Goal: Complete application form

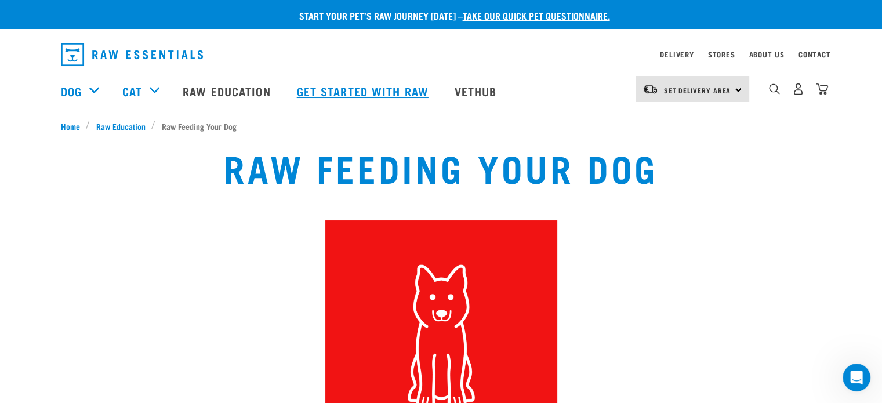
click at [310, 90] on link "Get started with Raw" at bounding box center [364, 91] width 158 height 46
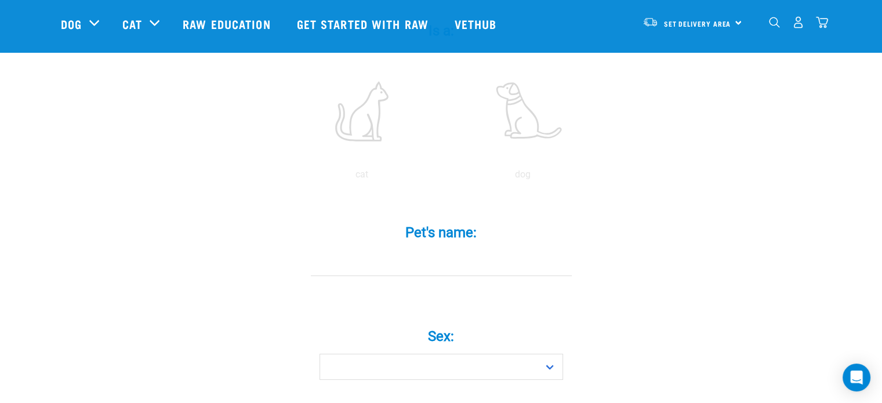
scroll to position [256, 0]
click at [433, 242] on input "Pet's name: *" at bounding box center [441, 255] width 261 height 26
type input "storm"
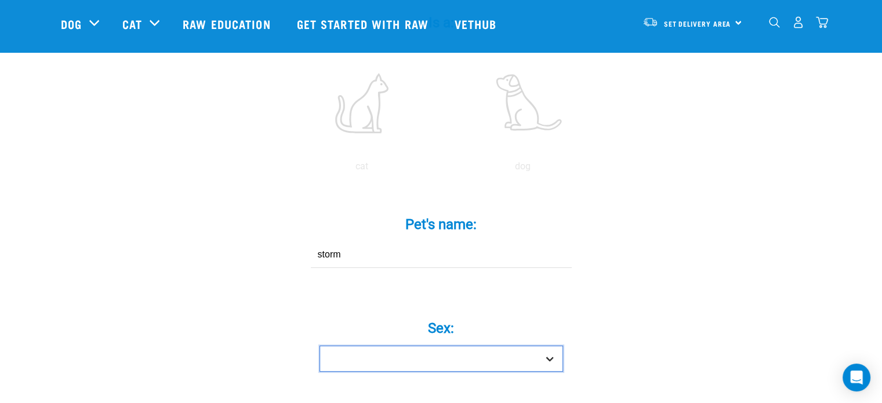
click at [429, 346] on select "Boy Girl" at bounding box center [441, 359] width 244 height 26
select select "girl"
click at [319, 346] on select "Boy Girl" at bounding box center [441, 359] width 244 height 26
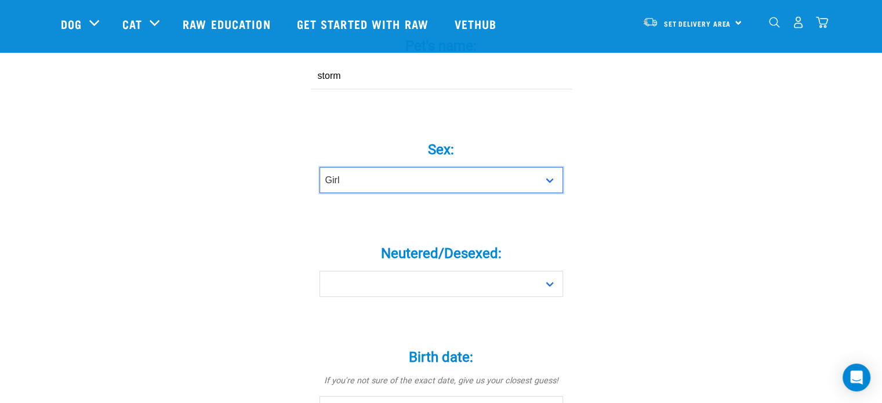
scroll to position [442, 0]
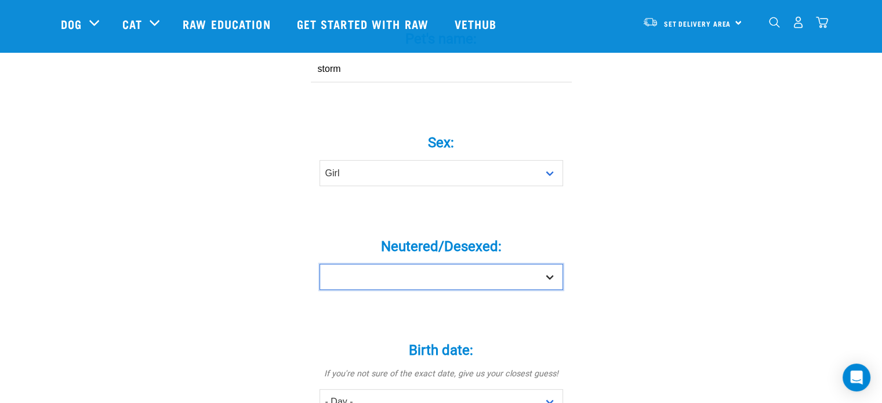
click at [417, 266] on select "Yes No" at bounding box center [441, 277] width 244 height 26
select select "no"
click at [319, 264] on select "Yes No" at bounding box center [441, 277] width 244 height 26
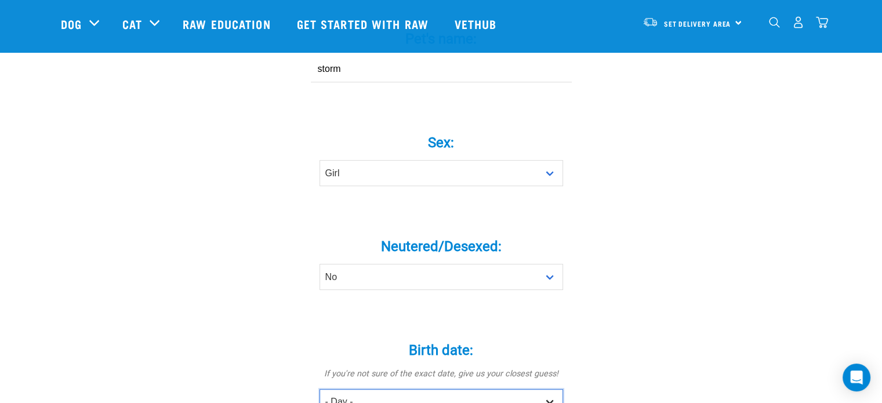
click at [354, 389] on select "- Day - 1 2 3 4 5 6 7 8 9 10 11 12 13 14 15 16 17 18 19 20 21 22 23 24 25 26 27" at bounding box center [441, 402] width 244 height 26
select select "2"
click at [319, 389] on select "- Day - 1 2 3 4 5 6 7 8 9 10 11 12 13 14 15 16 17 18 19 20 21 22 23 24 25 26 27" at bounding box center [441, 402] width 244 height 26
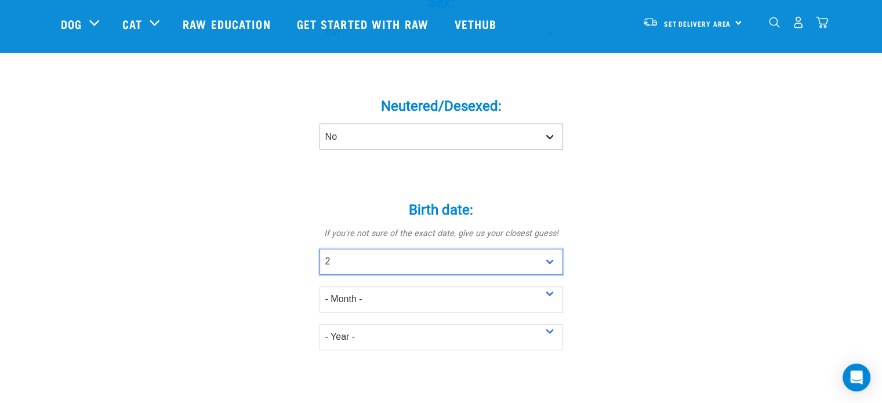
scroll to position [583, 0]
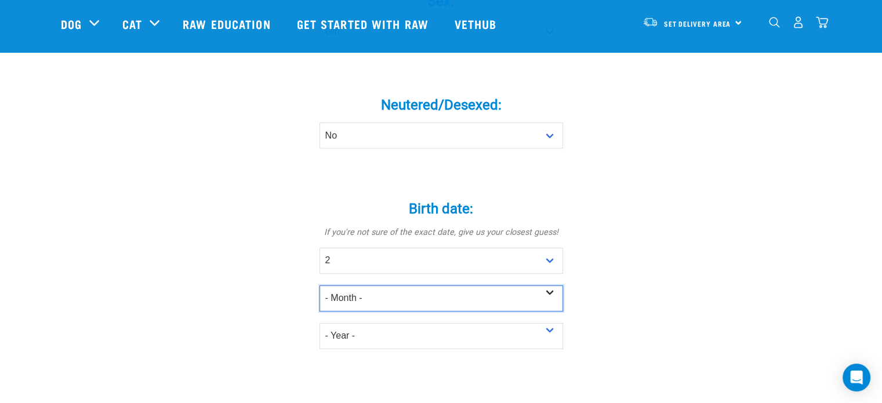
click at [355, 285] on select "- Month - January February March April May June July August September October N…" at bounding box center [441, 298] width 244 height 26
select select "August"
click at [319, 285] on select "- Month - January February March April May June July August September October N…" at bounding box center [441, 298] width 244 height 26
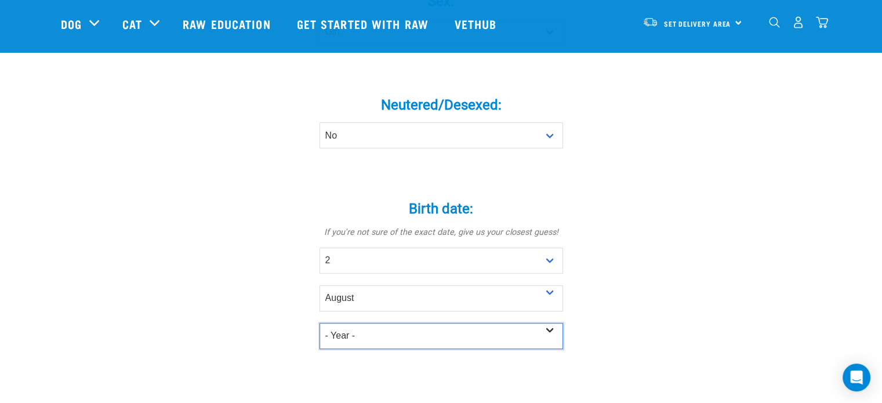
click at [362, 323] on select "- Year - 2025 2024 2023 2022 2021 2020 2019 2018 2017 2016 2015 2014 2013 2012" at bounding box center [441, 336] width 244 height 26
select select "2025"
click at [319, 323] on select "- Year - 2025 2024 2023 2022 2021 2020 2019 2018 2017 2016 2015 2014 2013 2012" at bounding box center [441, 336] width 244 height 26
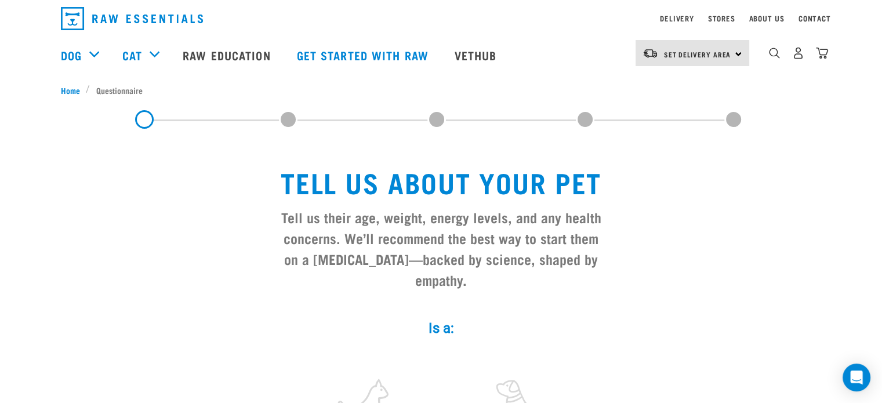
scroll to position [0, 0]
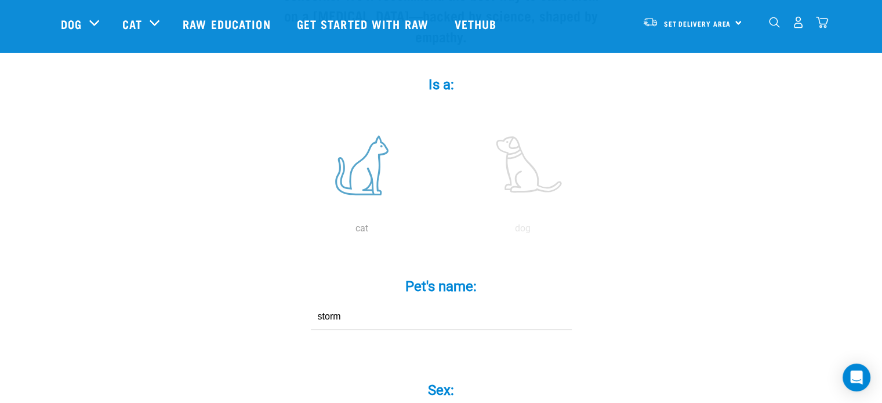
scroll to position [197, 0]
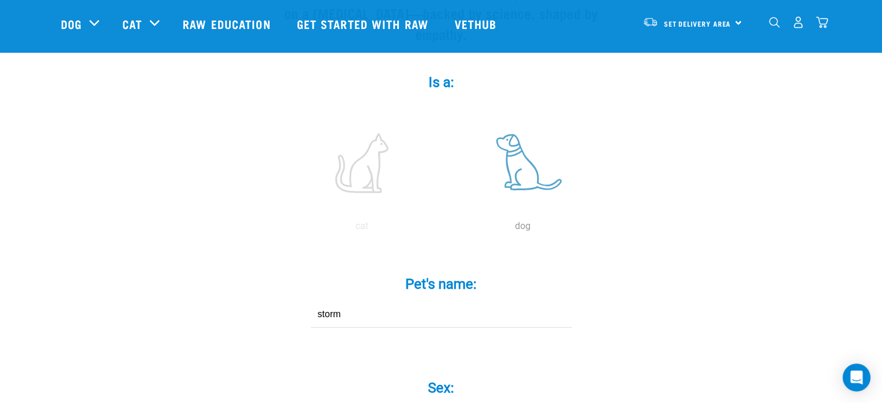
click at [531, 157] on label at bounding box center [523, 163] width 157 height 99
click at [442, 229] on input "radio" at bounding box center [442, 229] width 0 height 0
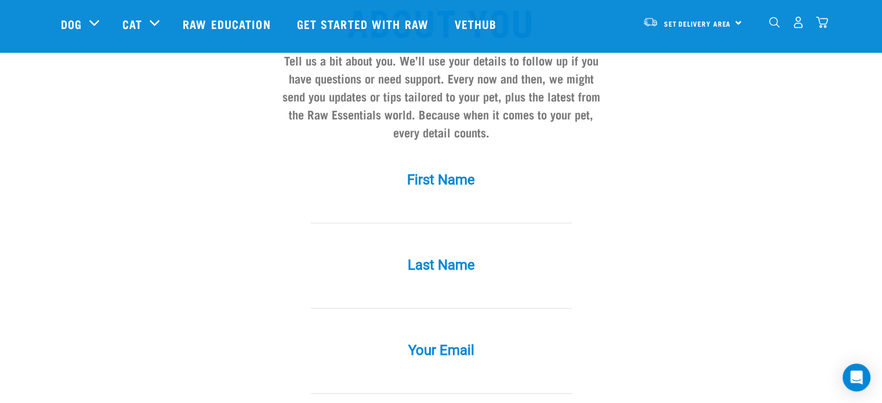
scroll to position [1002, 0]
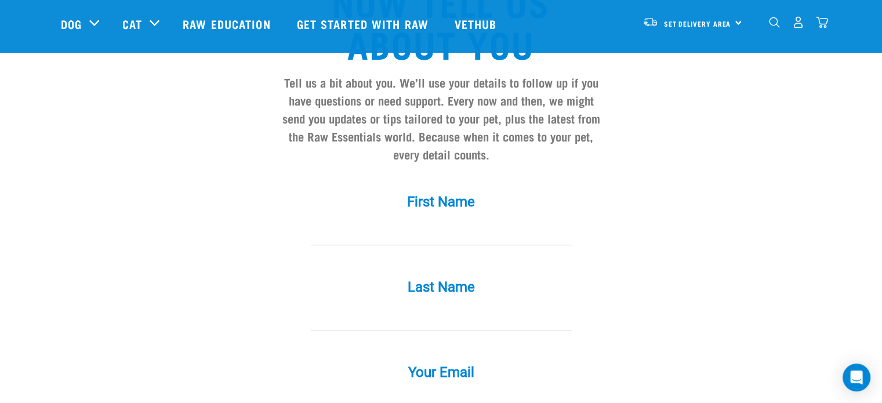
click at [343, 219] on input "First Name *" at bounding box center [441, 232] width 261 height 26
type input "Cherian"
type input "Joseph"
type input "cherryjoseph8@gmail.com"
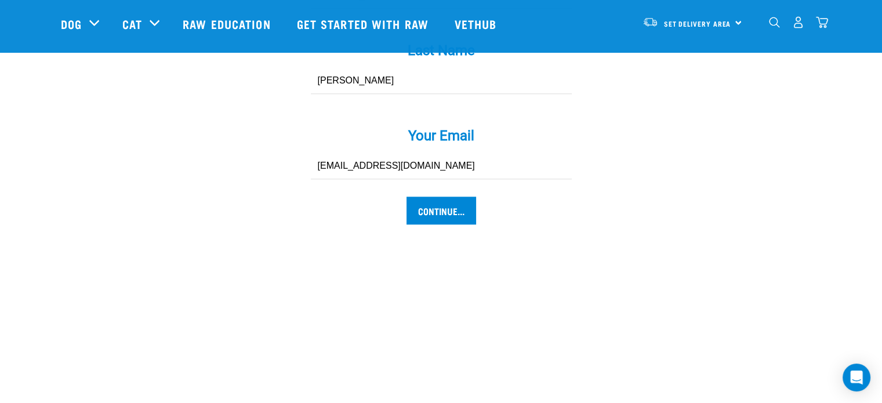
scroll to position [1240, 0]
click at [441, 195] on input "Continue..." at bounding box center [441, 209] width 70 height 28
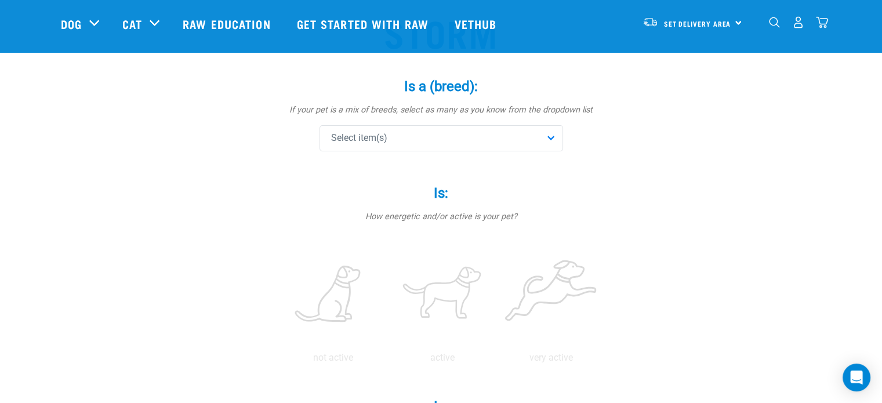
scroll to position [106, 0]
click at [425, 143] on div "Select item(s)" at bounding box center [441, 138] width 244 height 26
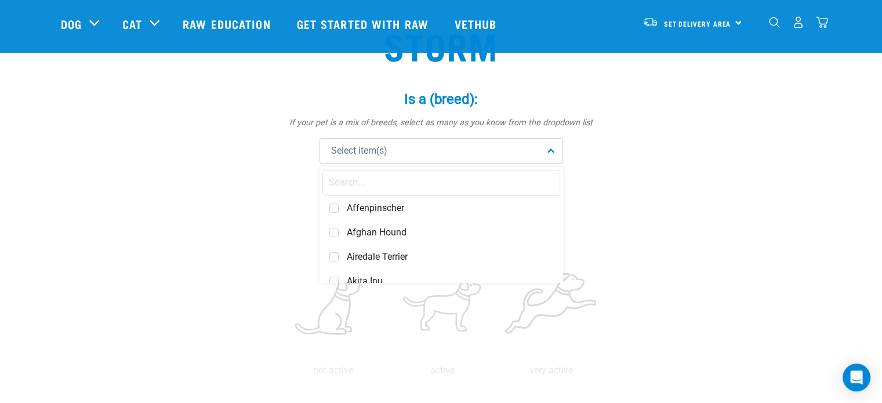
scroll to position [95, 0]
click at [365, 181] on input "text" at bounding box center [441, 181] width 238 height 26
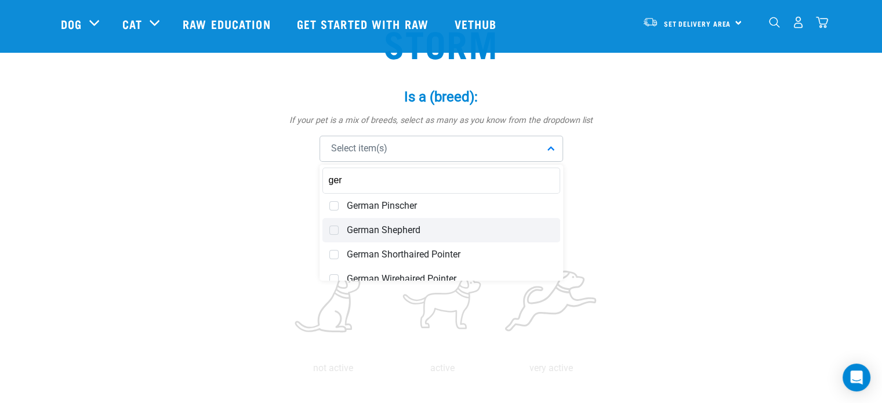
type input "ger"
click at [409, 228] on span "German Shepherd" at bounding box center [450, 230] width 206 height 12
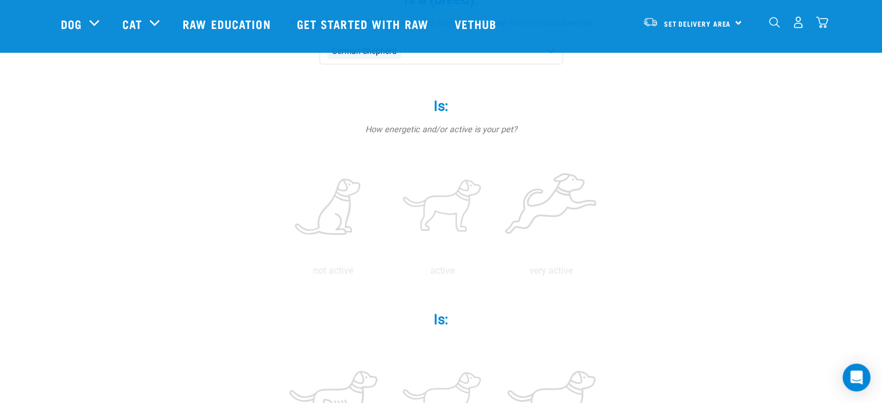
scroll to position [192, 0]
click at [455, 205] on label at bounding box center [442, 207] width 104 height 99
click at [388, 274] on input "radio" at bounding box center [388, 274] width 0 height 0
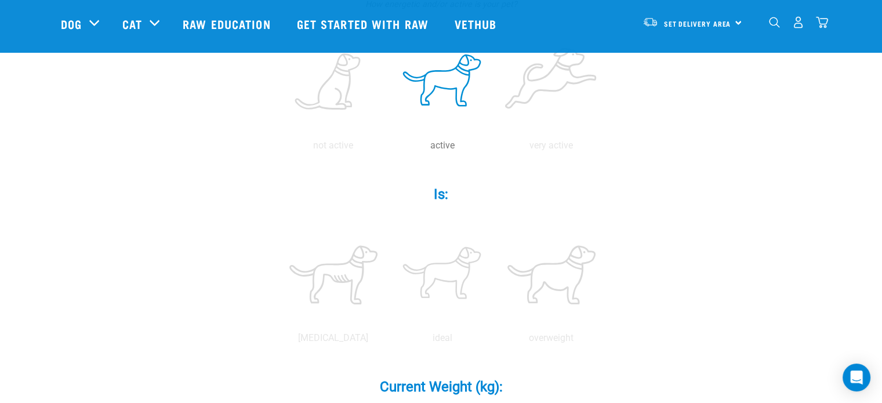
scroll to position [350, 0]
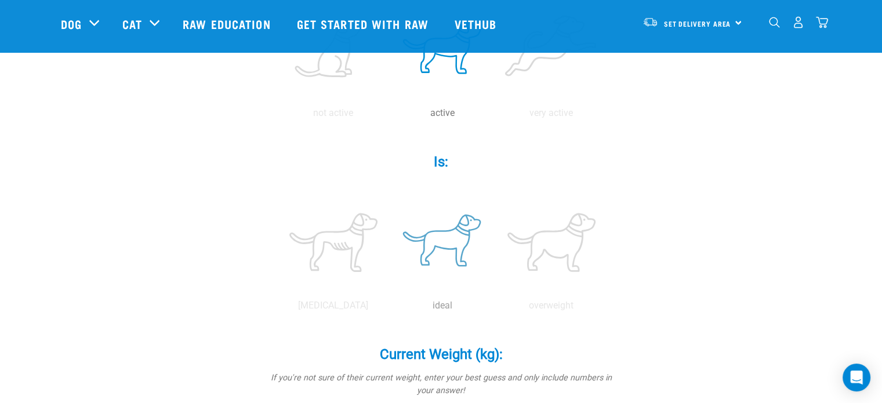
click at [453, 241] on label at bounding box center [442, 242] width 104 height 99
click at [388, 308] on input "radio" at bounding box center [388, 308] width 0 height 0
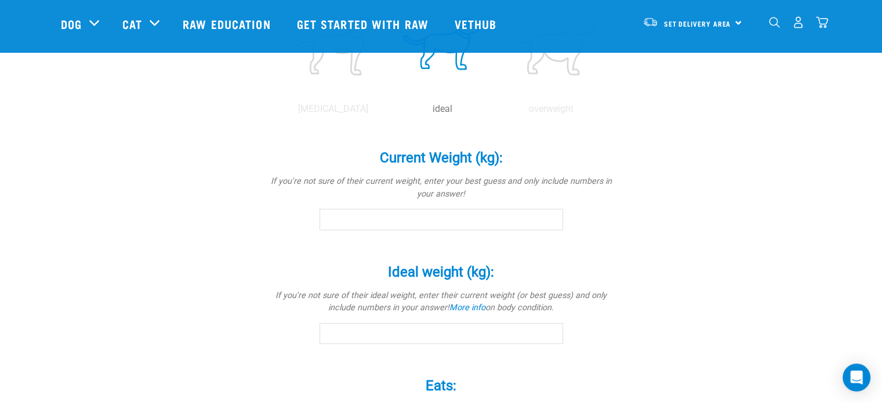
scroll to position [552, 0]
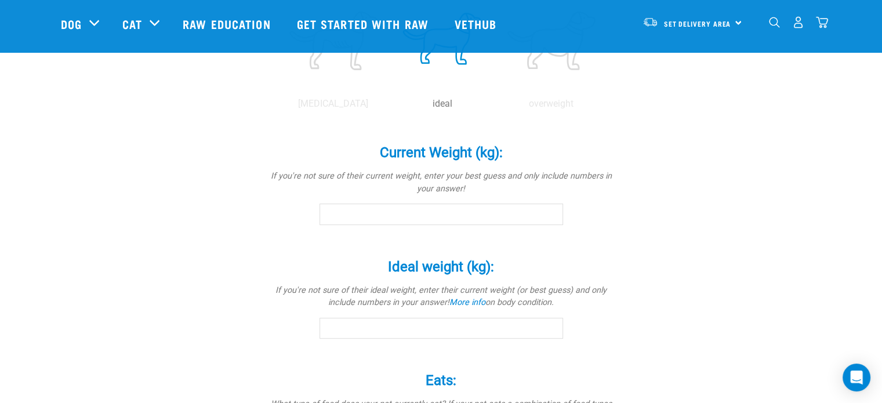
click at [431, 223] on input "Current Weight (kg): *" at bounding box center [441, 214] width 244 height 21
type input "6"
click at [392, 326] on input "Ideal weight (kg): *" at bounding box center [441, 328] width 244 height 21
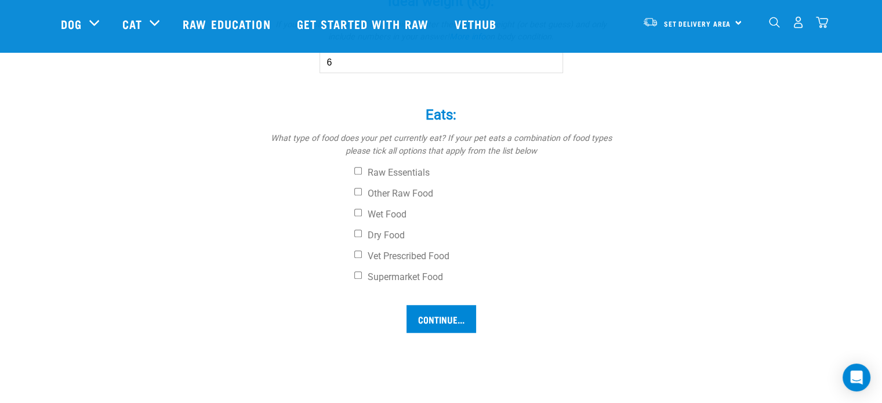
scroll to position [819, 0]
type input "6"
click at [360, 172] on input "Raw Essentials" at bounding box center [358, 170] width 8 height 8
checkbox input "true"
click at [357, 232] on input "Dry Food" at bounding box center [358, 232] width 8 height 8
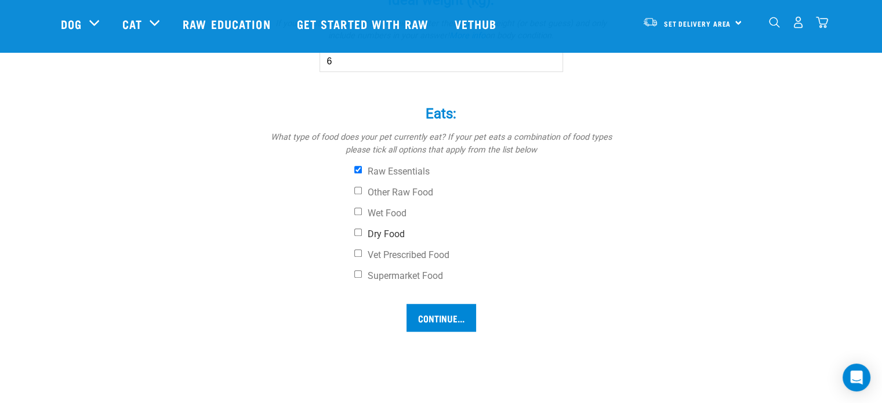
checkbox input "true"
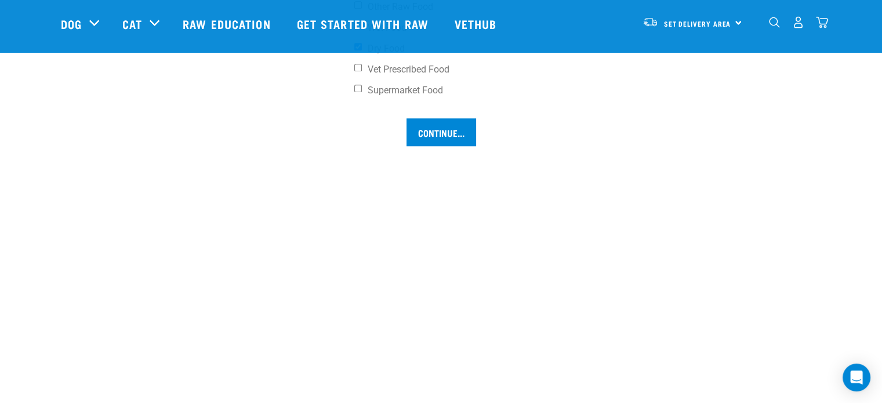
scroll to position [1007, 0]
click at [457, 136] on input "Continue..." at bounding box center [441, 130] width 70 height 28
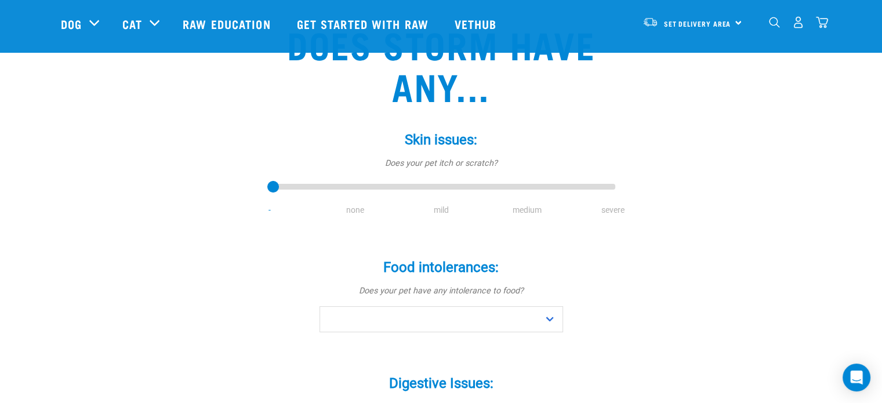
scroll to position [99, 0]
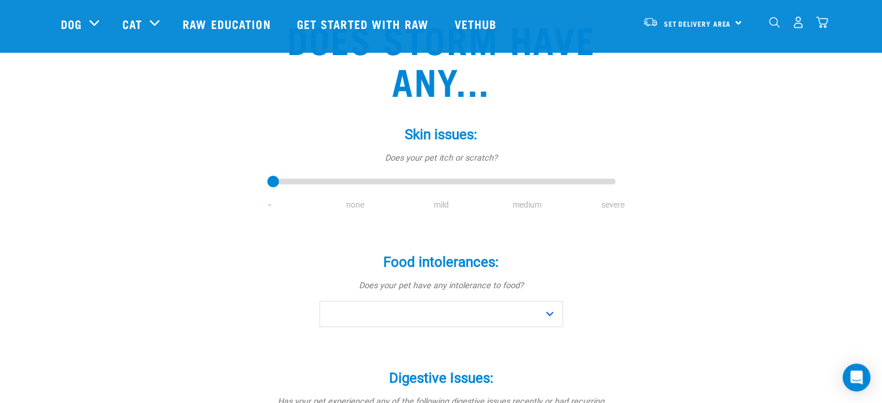
click at [354, 206] on li "none" at bounding box center [356, 205] width 86 height 12
type input "1"
click at [350, 181] on input "range" at bounding box center [441, 182] width 348 height 16
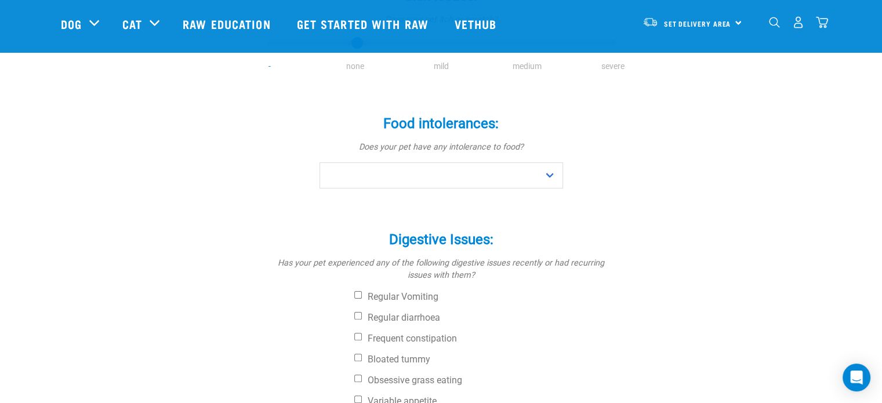
scroll to position [239, 0]
drag, startPoint x: 397, startPoint y: 159, endPoint x: 390, endPoint y: 182, distance: 23.7
click at [390, 182] on div "Food intolerances: * Does your pet have any intolerance to food? No Yes" at bounding box center [441, 142] width 348 height 89
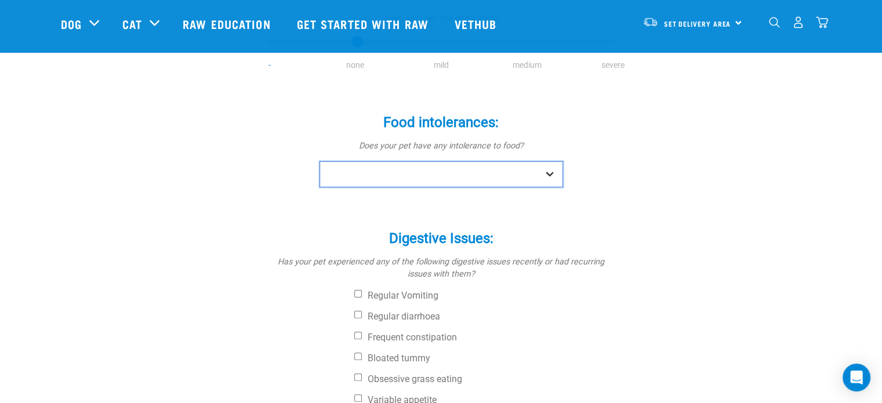
click at [390, 182] on select "No Yes" at bounding box center [441, 174] width 244 height 26
select select "no"
click at [319, 161] on select "No Yes" at bounding box center [441, 174] width 244 height 26
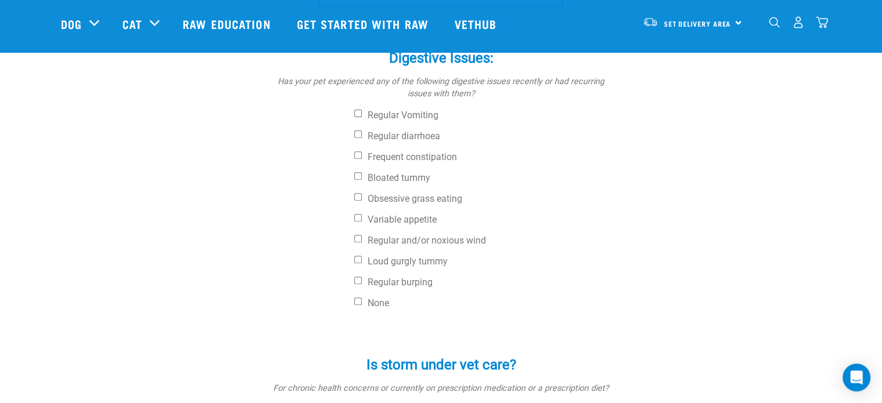
scroll to position [420, 0]
click at [369, 301] on label "None" at bounding box center [484, 303] width 261 height 12
click at [362, 301] on input "None" at bounding box center [358, 301] width 8 height 8
checkbox input "true"
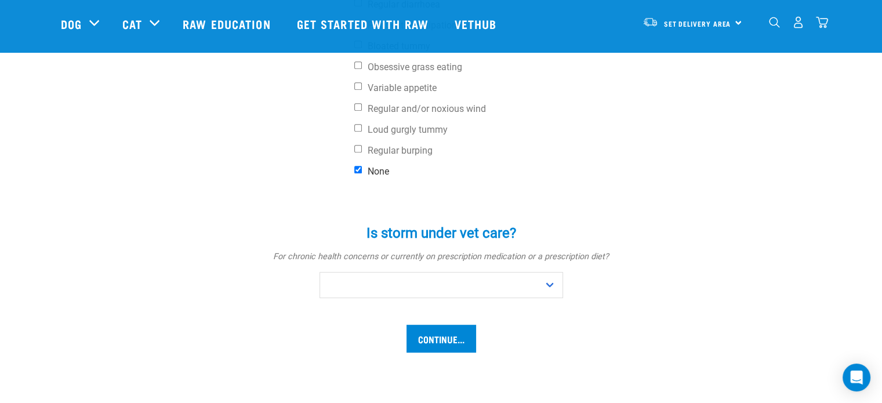
scroll to position [584, 0]
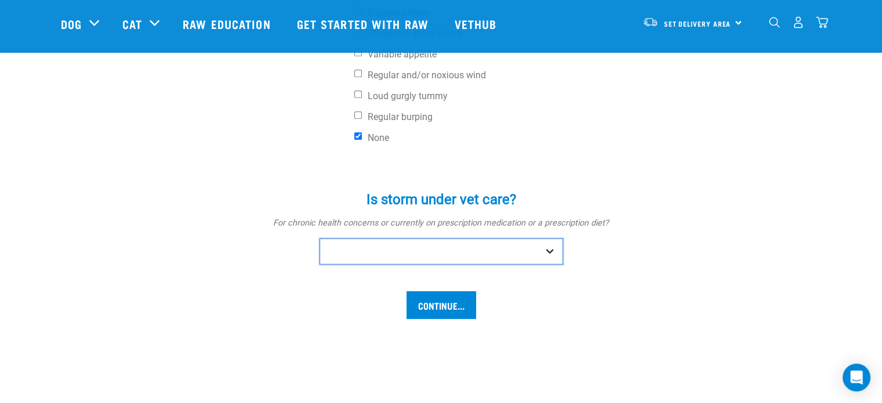
click at [359, 257] on select "No Yes" at bounding box center [441, 251] width 244 height 26
select select "no"
click at [319, 238] on select "No Yes" at bounding box center [441, 251] width 244 height 26
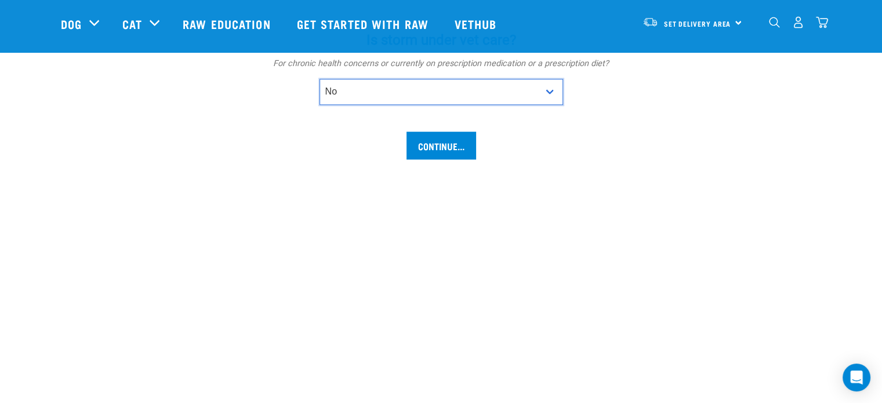
scroll to position [661, 0]
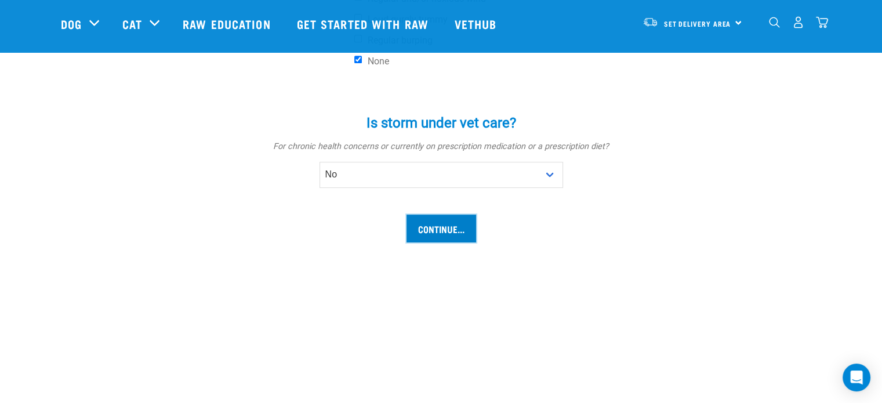
click at [457, 234] on input "Continue..." at bounding box center [441, 229] width 70 height 28
click at [444, 230] on input "Continue..." at bounding box center [441, 229] width 70 height 28
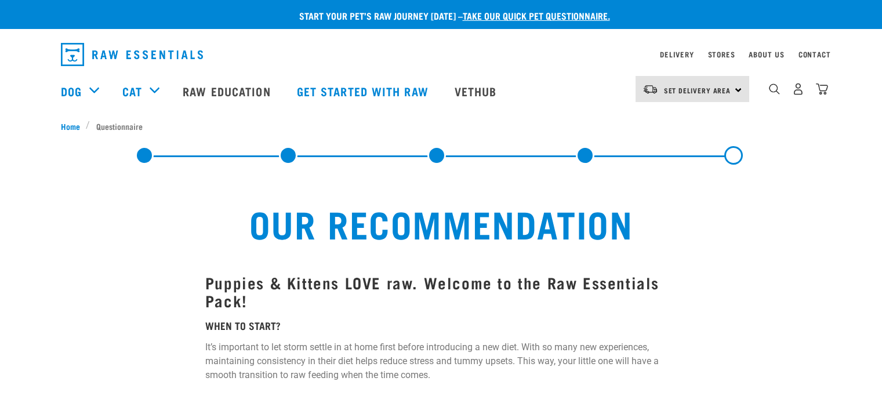
select select "19645"
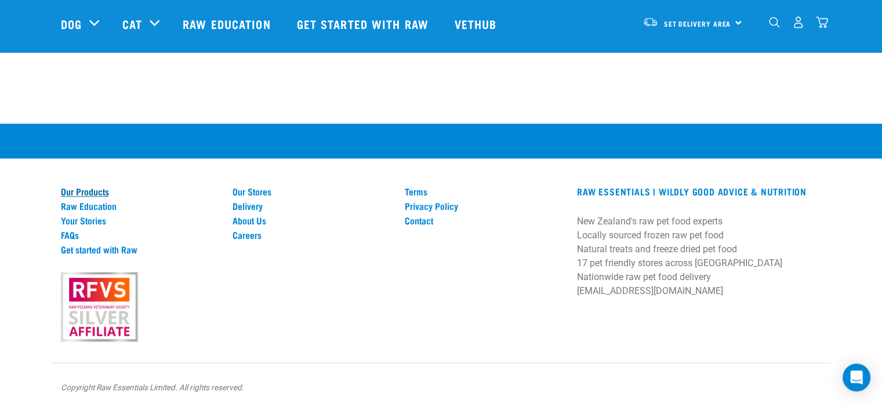
scroll to position [1577, 0]
click at [262, 187] on link "Our Stores" at bounding box center [311, 191] width 158 height 10
